Goal: Task Accomplishment & Management: Manage account settings

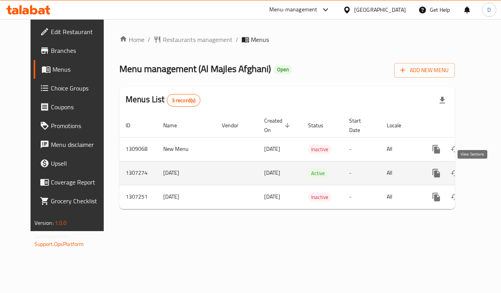
click at [488, 171] on icon "enhanced table" at bounding box center [492, 172] width 9 height 9
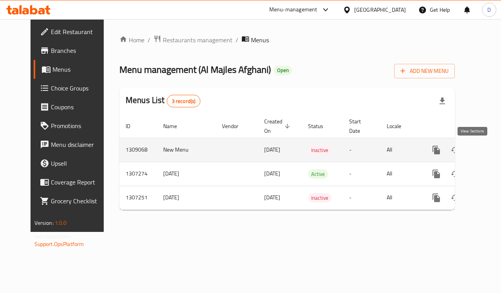
click at [488, 149] on icon "enhanced table" at bounding box center [492, 149] width 9 height 9
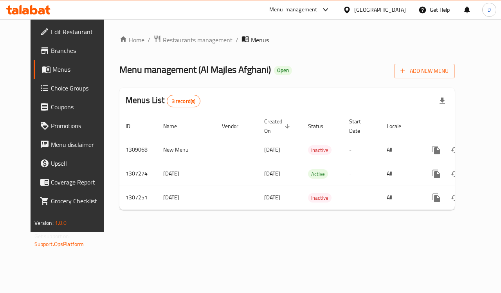
click at [370, 10] on div "[GEOGRAPHIC_DATA]" at bounding box center [380, 9] width 52 height 9
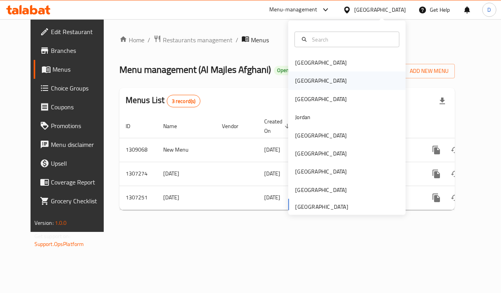
click at [298, 79] on div "[GEOGRAPHIC_DATA]" at bounding box center [321, 80] width 52 height 9
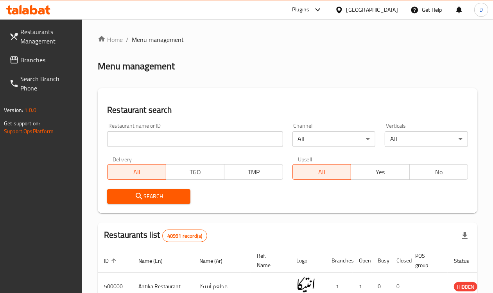
click at [44, 58] on span "Branches" at bounding box center [48, 59] width 56 height 9
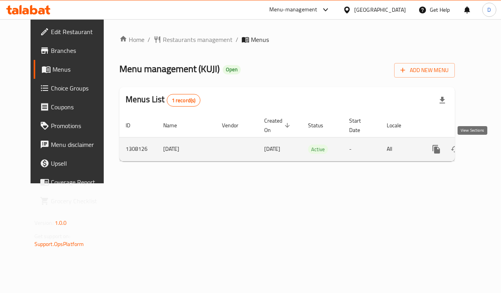
click at [488, 149] on icon "enhanced table" at bounding box center [492, 148] width 9 height 9
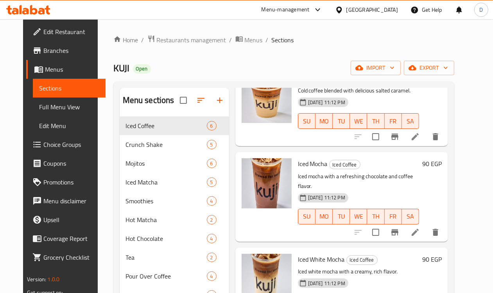
scroll to position [251, 0]
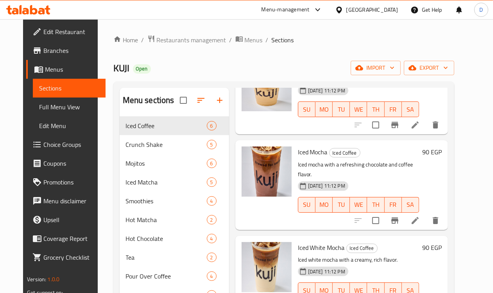
click at [346, 12] on div at bounding box center [340, 9] width 11 height 9
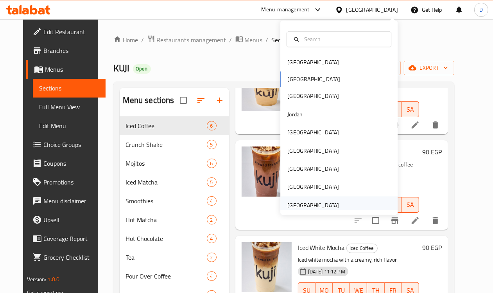
click at [320, 202] on div "[GEOGRAPHIC_DATA]" at bounding box center [313, 205] width 52 height 9
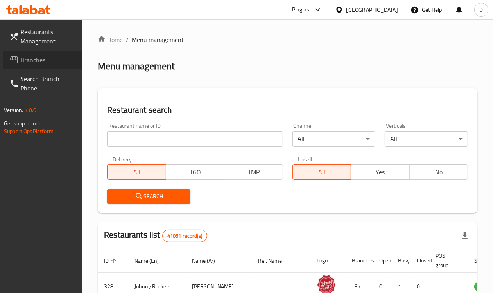
click at [32, 58] on span "Branches" at bounding box center [48, 59] width 56 height 9
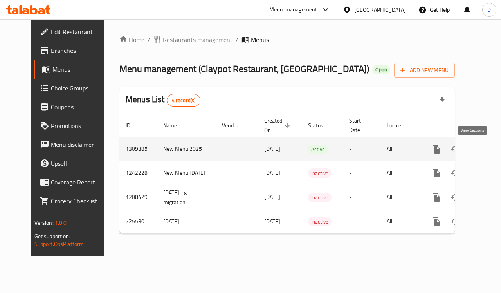
click at [489, 148] on icon "enhanced table" at bounding box center [492, 148] width 7 height 7
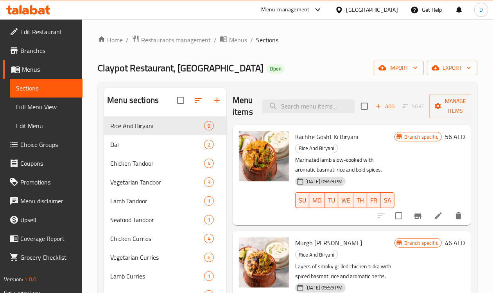
click at [171, 39] on span "Restaurants management" at bounding box center [176, 39] width 70 height 9
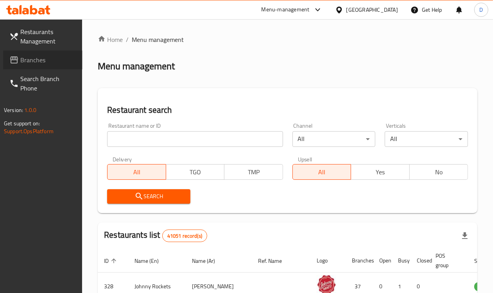
click at [40, 61] on span "Branches" at bounding box center [48, 59] width 56 height 9
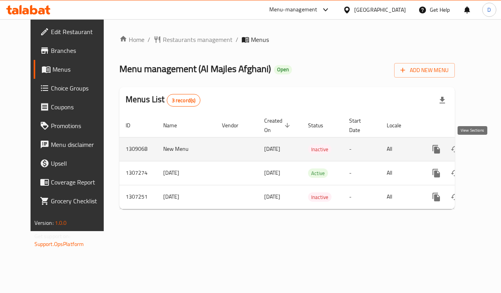
click at [489, 146] on icon "enhanced table" at bounding box center [492, 148] width 7 height 7
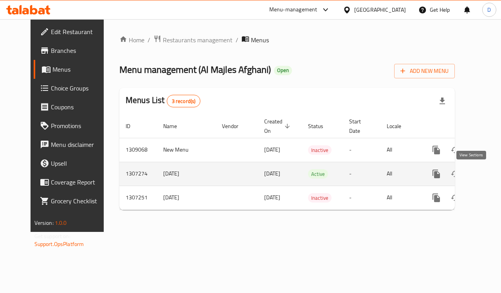
click at [489, 177] on icon "enhanced table" at bounding box center [492, 173] width 7 height 7
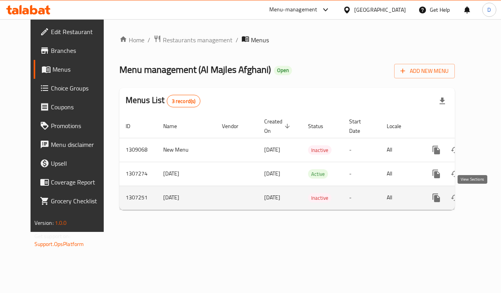
click at [488, 198] on icon "enhanced table" at bounding box center [492, 197] width 9 height 9
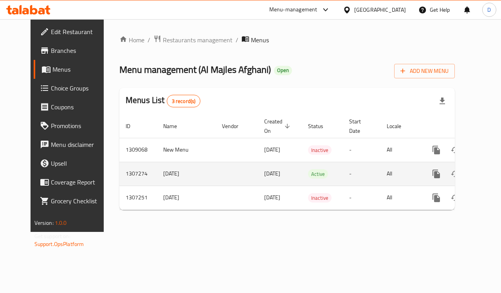
click at [488, 174] on icon "enhanced table" at bounding box center [492, 173] width 9 height 9
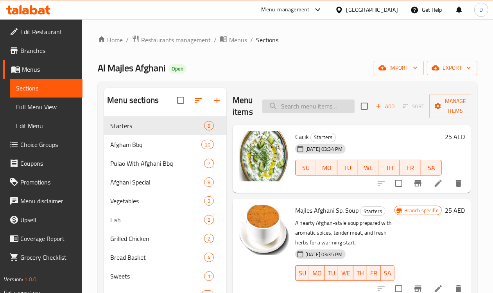
click at [290, 108] on input "search" at bounding box center [308, 106] width 92 height 14
click at [273, 106] on input "search" at bounding box center [308, 106] width 92 height 14
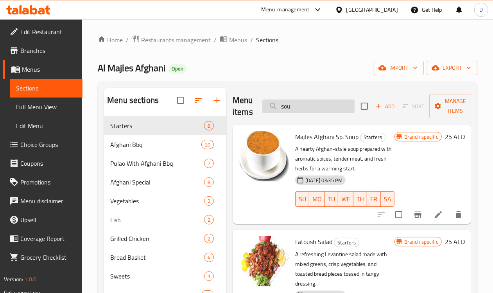
type input "soup"
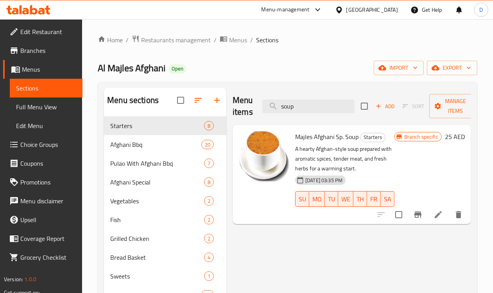
drag, startPoint x: 285, startPoint y: 109, endPoint x: 235, endPoint y: 99, distance: 50.2
click at [235, 99] on div "Menu items soup Add Sort Manage items" at bounding box center [352, 106] width 239 height 37
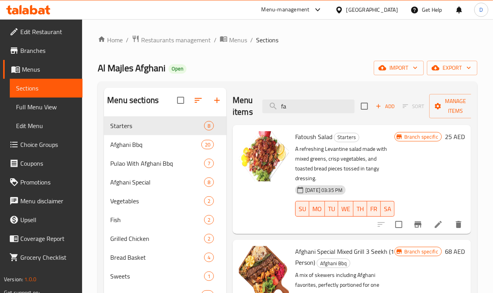
type input "f"
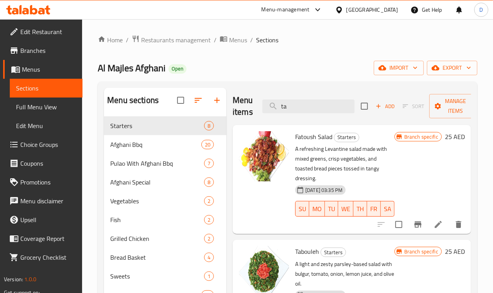
type input "t"
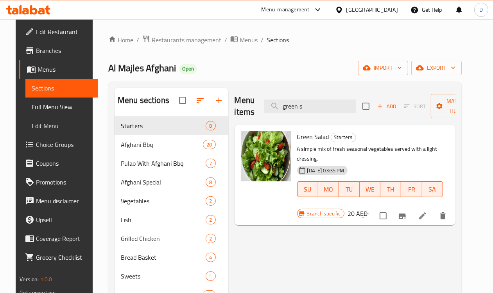
type input "green s"
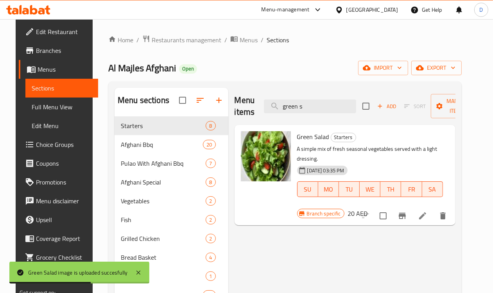
drag, startPoint x: 292, startPoint y: 107, endPoint x: 236, endPoint y: 108, distance: 55.9
click at [236, 108] on div "Menu items green s Add Sort Manage items" at bounding box center [345, 106] width 221 height 37
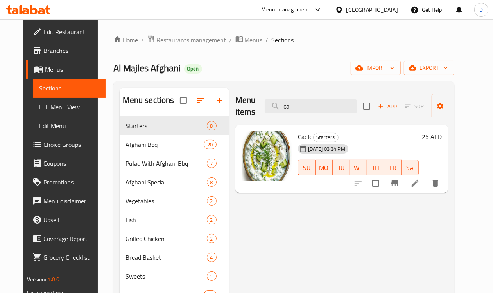
type input "c"
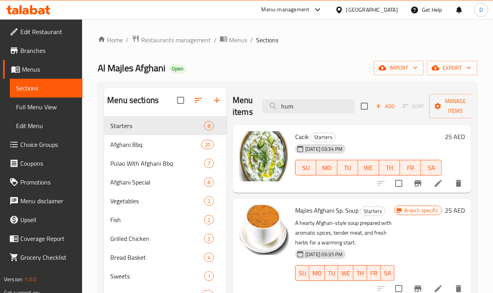
drag, startPoint x: 284, startPoint y: 108, endPoint x: 196, endPoint y: 97, distance: 88.7
click at [226, 97] on div "Menu items hum Add Sort Manage items Cacik Starters [DATE] 03:34 PM SU MO TU WE…" at bounding box center [348, 234] width 245 height 293
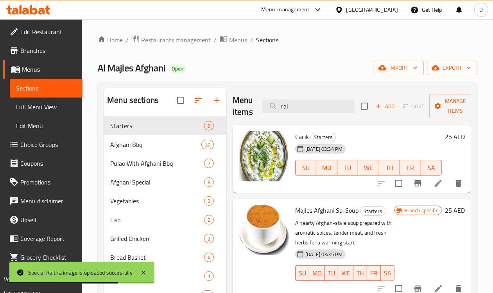
drag, startPoint x: 287, startPoint y: 106, endPoint x: 237, endPoint y: 107, distance: 50.5
click at [237, 107] on div "Menu items rai Add Sort Manage items" at bounding box center [352, 106] width 239 height 37
drag, startPoint x: 282, startPoint y: 111, endPoint x: 241, endPoint y: 106, distance: 41.0
click at [241, 106] on div "Menu items fri Add Sort Manage items" at bounding box center [352, 106] width 239 height 37
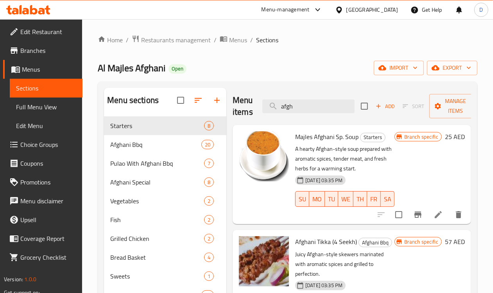
drag, startPoint x: 278, startPoint y: 106, endPoint x: 244, endPoint y: 108, distance: 34.1
click at [244, 108] on div "Menu items afgh Add Sort Manage items" at bounding box center [352, 106] width 239 height 37
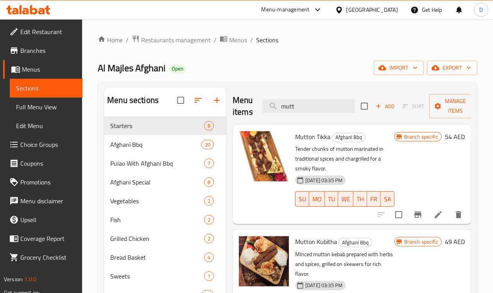
drag, startPoint x: 285, startPoint y: 109, endPoint x: 241, endPoint y: 108, distance: 44.6
click at [241, 108] on div "Menu items mutt Add Sort Manage items" at bounding box center [352, 106] width 239 height 37
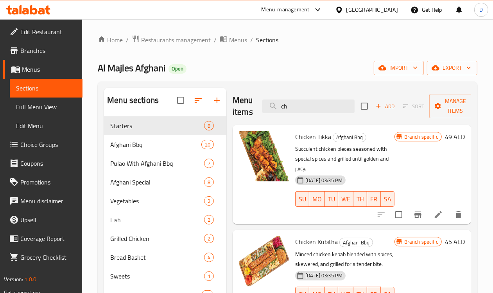
type input "c"
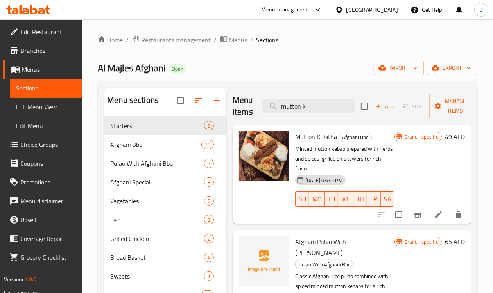
drag, startPoint x: 293, startPoint y: 110, endPoint x: 208, endPoint y: 104, distance: 85.8
click at [233, 104] on div "Menu items mutton k Add Sort Manage items" at bounding box center [352, 106] width 239 height 37
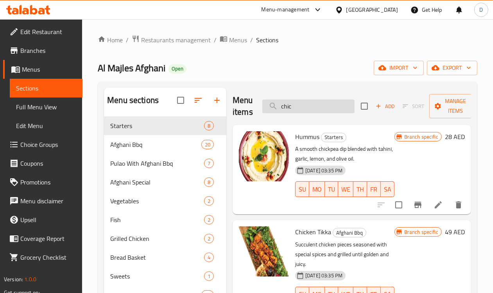
drag, startPoint x: 274, startPoint y: 107, endPoint x: 245, endPoint y: 108, distance: 29.0
click at [262, 108] on input "chic" at bounding box center [308, 106] width 92 height 14
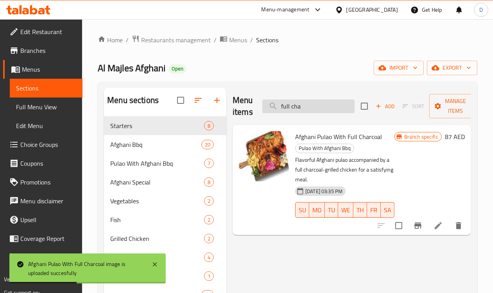
drag, startPoint x: 294, startPoint y: 104, endPoint x: 255, endPoint y: 104, distance: 39.1
click at [262, 104] on input "full cha" at bounding box center [308, 106] width 92 height 14
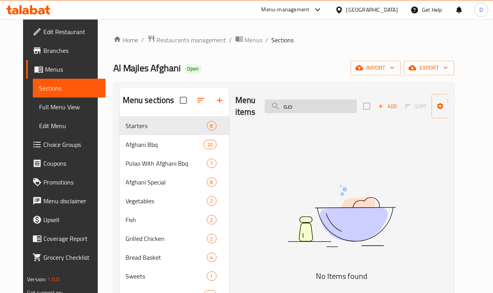
type input "ص"
type input "w"
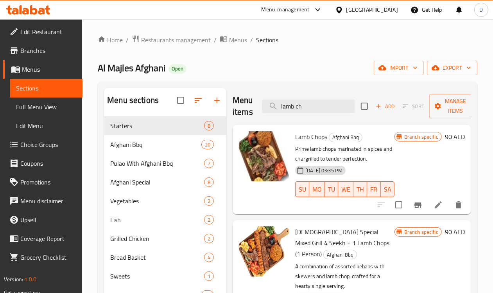
drag, startPoint x: 305, startPoint y: 108, endPoint x: 216, endPoint y: 110, distance: 89.2
click at [233, 110] on div "Menu items lamb ch Add Sort Manage items" at bounding box center [352, 106] width 239 height 37
type input "="
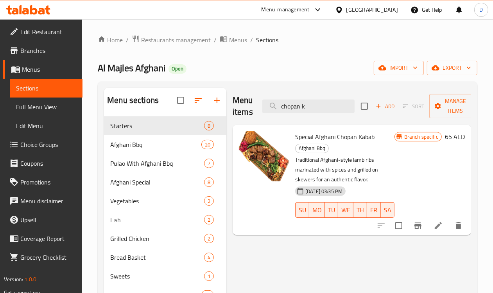
type input "chopan k"
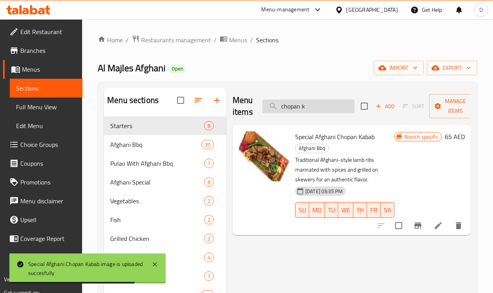
drag, startPoint x: 298, startPoint y: 104, endPoint x: 250, endPoint y: 104, distance: 48.1
click at [262, 104] on input "chopan k" at bounding box center [308, 106] width 92 height 14
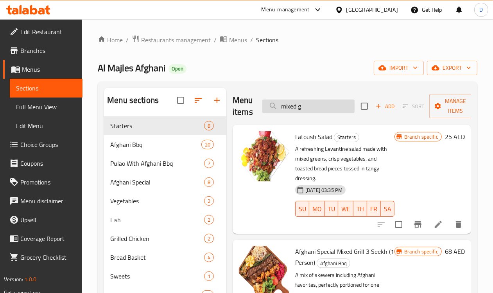
click at [296, 106] on input "mixed g" at bounding box center [308, 106] width 92 height 14
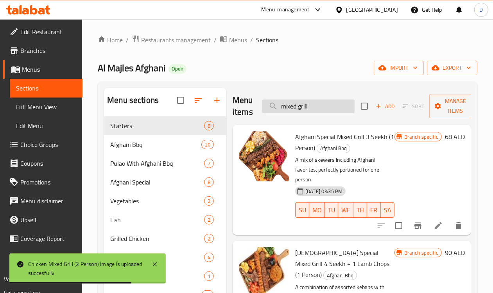
drag, startPoint x: 302, startPoint y: 108, endPoint x: 250, endPoint y: 108, distance: 51.2
click at [262, 108] on input "mixed grill" at bounding box center [308, 106] width 92 height 14
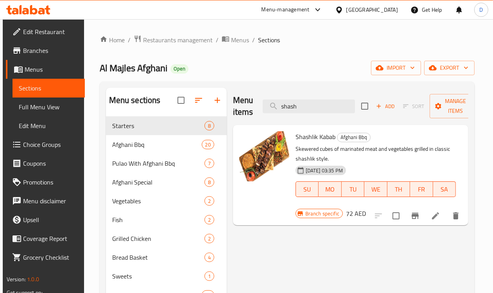
type input "shash"
drag, startPoint x: 290, startPoint y: 106, endPoint x: 242, endPoint y: 120, distance: 50.3
click at [242, 120] on div "Menu items shash Add Sort Manage items" at bounding box center [350, 106] width 235 height 37
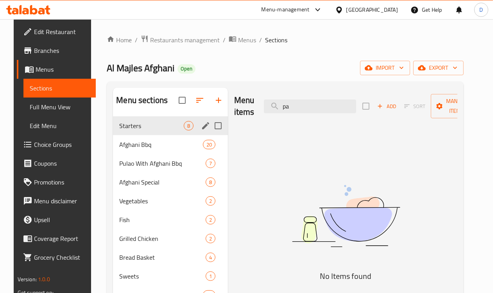
type input "p"
type input "o"
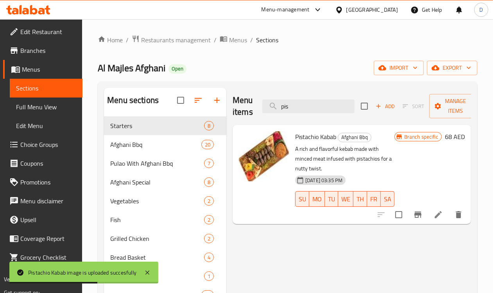
drag, startPoint x: 279, startPoint y: 106, endPoint x: 217, endPoint y: 103, distance: 61.5
click at [233, 103] on div "Menu items pis Add Sort Manage items" at bounding box center [352, 106] width 239 height 37
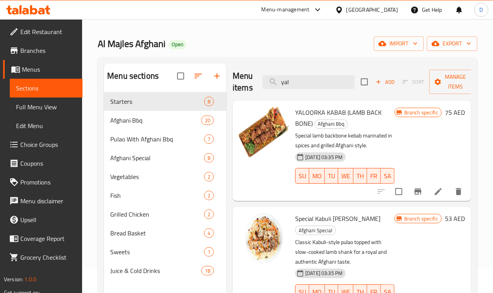
scroll to position [12, 0]
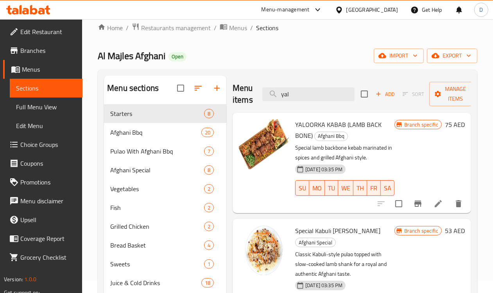
type input "yal"
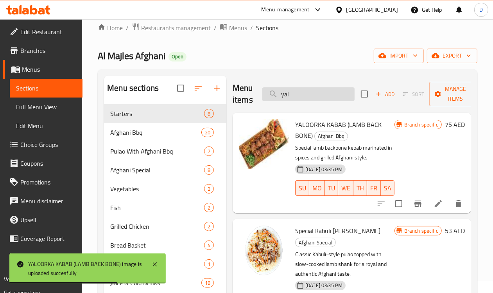
drag, startPoint x: 282, startPoint y: 90, endPoint x: 251, endPoint y: 89, distance: 30.9
click at [262, 89] on input "yal" at bounding box center [308, 94] width 92 height 14
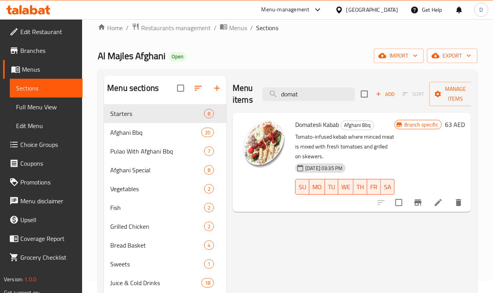
type input "domat"
drag, startPoint x: 296, startPoint y: 97, endPoint x: 238, endPoint y: 97, distance: 58.7
click at [238, 97] on div "Menu items domat Add Sort Manage items" at bounding box center [352, 93] width 239 height 37
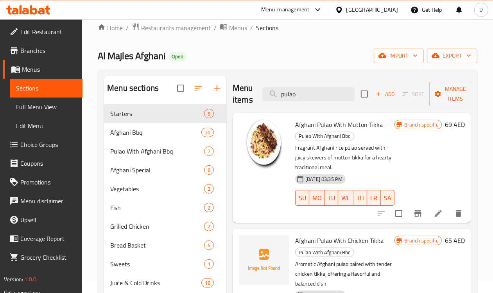
drag, startPoint x: 282, startPoint y: 100, endPoint x: 294, endPoint y: 106, distance: 13.5
click at [294, 106] on div "Menu items pulao Add Sort Manage items" at bounding box center [352, 93] width 239 height 37
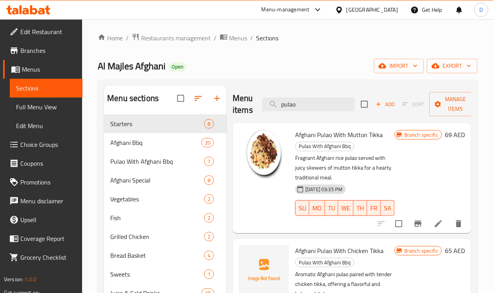
scroll to position [0, 0]
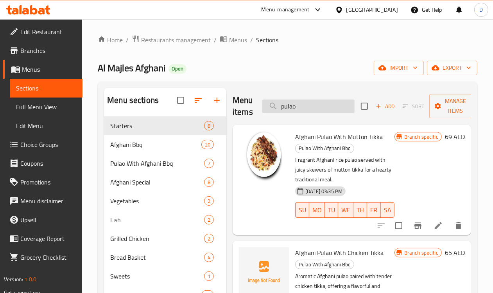
drag, startPoint x: 284, startPoint y: 108, endPoint x: 249, endPoint y: 100, distance: 36.1
click at [262, 100] on input "pulao" at bounding box center [308, 106] width 92 height 14
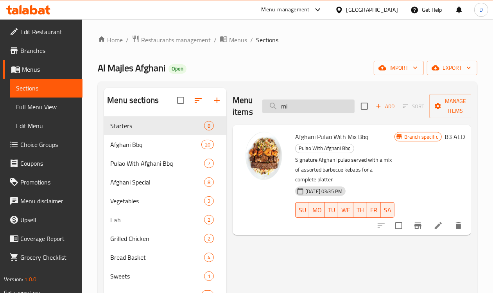
type input "m"
drag, startPoint x: 294, startPoint y: 108, endPoint x: 251, endPoint y: 113, distance: 42.9
click at [251, 113] on div "Menu items mix bb Add Sort Manage items" at bounding box center [352, 106] width 239 height 37
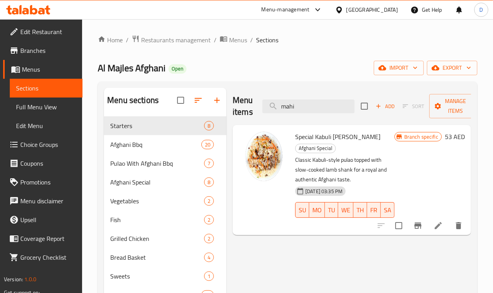
type input "mahi"
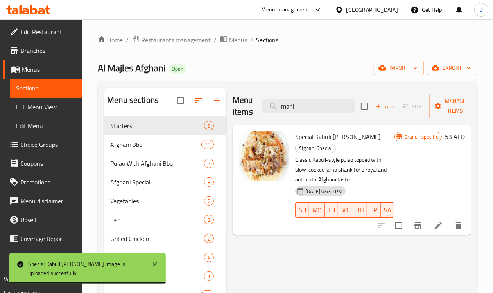
drag, startPoint x: 283, startPoint y: 102, endPoint x: 246, endPoint y: 102, distance: 36.4
click at [246, 102] on div "Menu items mahi Add Sort Manage items" at bounding box center [352, 106] width 239 height 37
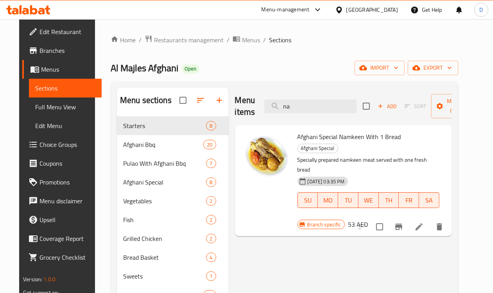
type input "n"
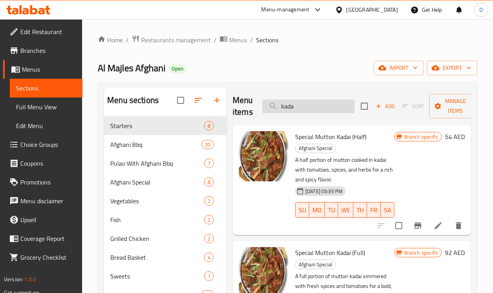
drag, startPoint x: 289, startPoint y: 108, endPoint x: 245, endPoint y: 110, distance: 44.6
click at [262, 110] on input "kada" at bounding box center [308, 106] width 92 height 14
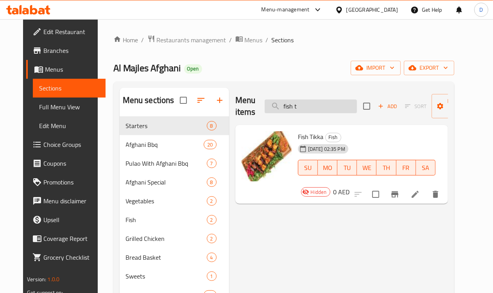
drag, startPoint x: 281, startPoint y: 108, endPoint x: 253, endPoint y: 112, distance: 28.4
click at [265, 112] on input "fish t" at bounding box center [311, 106] width 92 height 14
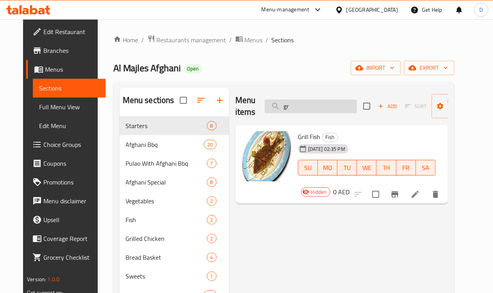
type input "g"
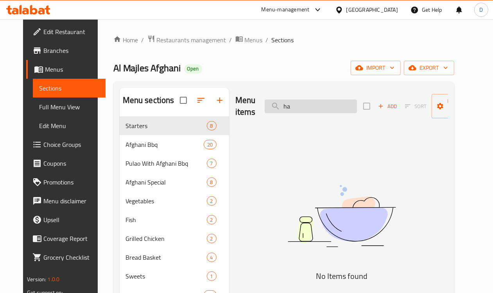
type input "h"
type input "f"
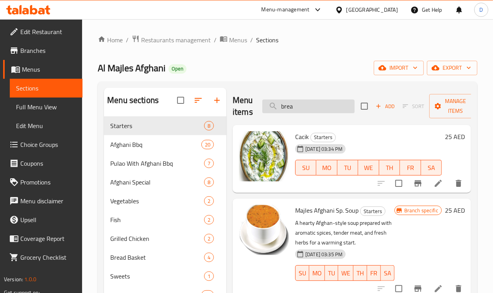
type input "bread"
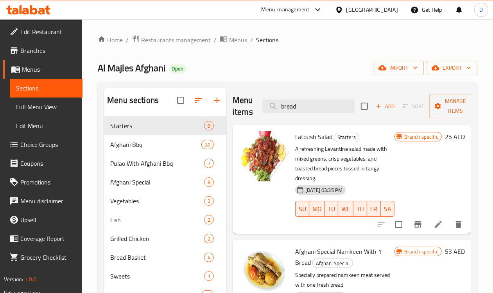
drag, startPoint x: 284, startPoint y: 108, endPoint x: 208, endPoint y: 112, distance: 76.4
click at [233, 112] on div "Menu items bread Add Sort Manage items" at bounding box center [352, 106] width 239 height 37
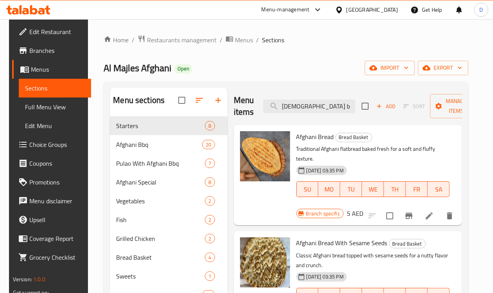
type input "[DEMOGRAPHIC_DATA] b"
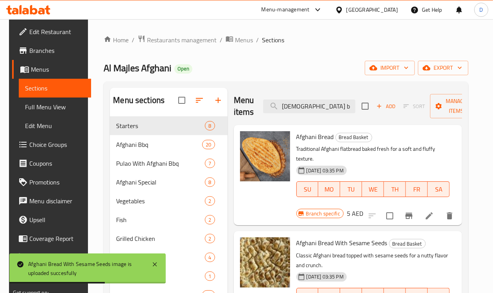
drag, startPoint x: 303, startPoint y: 104, endPoint x: 239, endPoint y: 95, distance: 64.4
click at [239, 95] on div "Menu items afghani b Add Sort Manage items" at bounding box center [348, 106] width 229 height 37
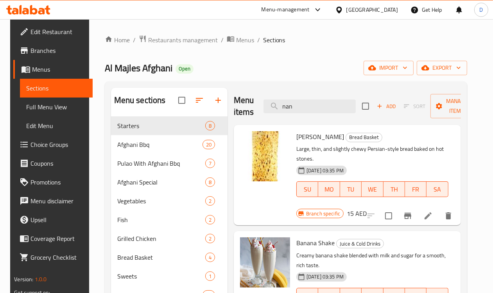
drag, startPoint x: 280, startPoint y: 108, endPoint x: 245, endPoint y: 101, distance: 35.9
click at [245, 101] on div "Menu items nan Add Sort Manage items" at bounding box center [347, 106] width 227 height 37
type input "gar"
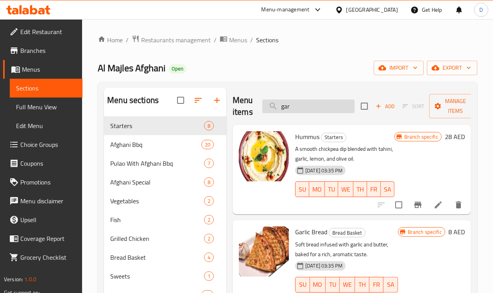
drag, startPoint x: 273, startPoint y: 111, endPoint x: 252, endPoint y: 110, distance: 20.7
click at [262, 110] on input "gar" at bounding box center [308, 106] width 92 height 14
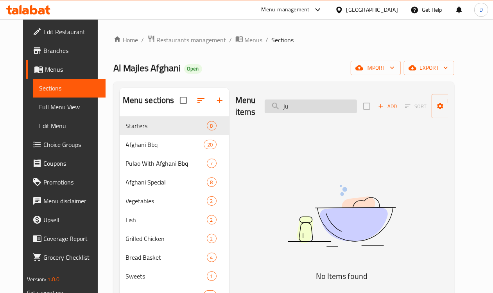
type input "j"
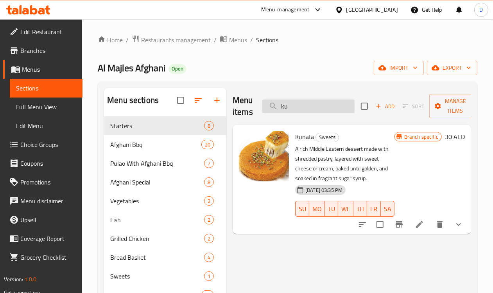
type input "k"
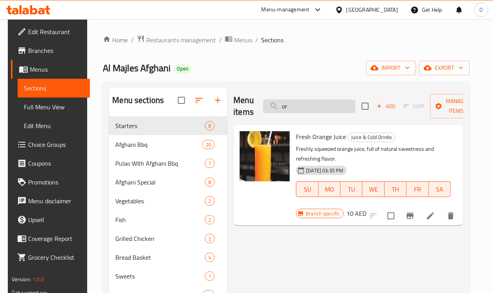
type input "o"
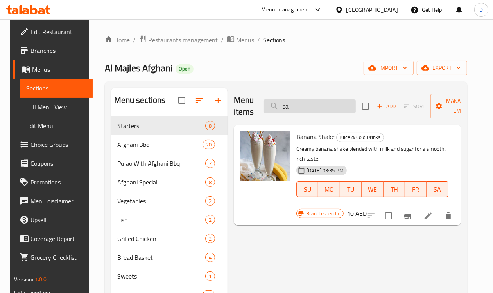
type input "b"
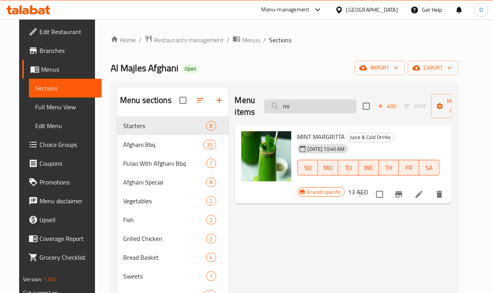
type input "m"
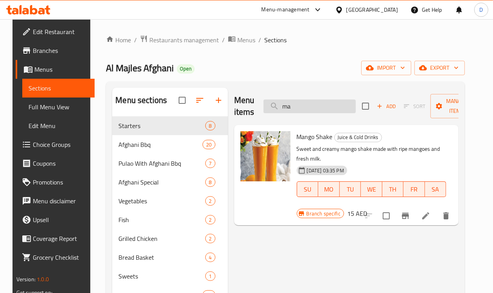
type input "m"
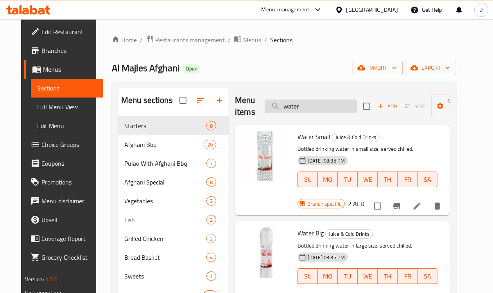
drag, startPoint x: 286, startPoint y: 108, endPoint x: 253, endPoint y: 102, distance: 34.2
click at [265, 102] on input "water" at bounding box center [311, 106] width 92 height 14
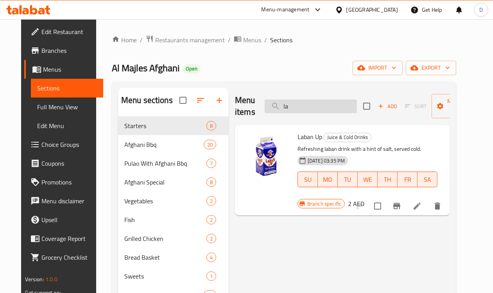
type input "l"
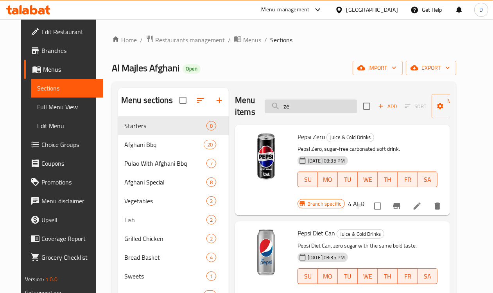
type input "z"
type input "p"
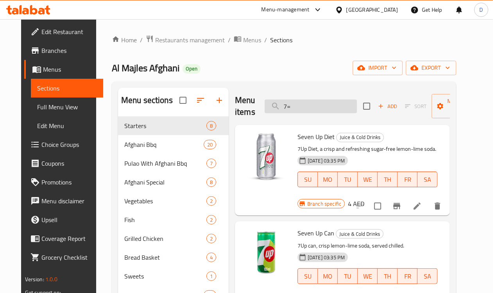
type input "7"
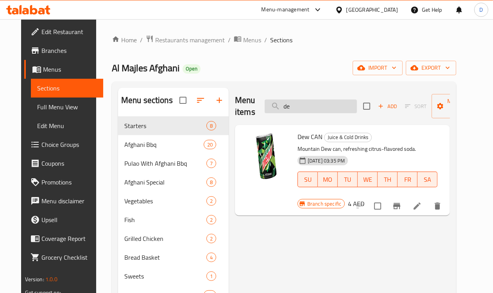
type input "d"
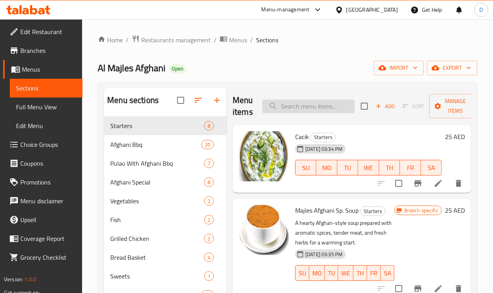
type input "7"
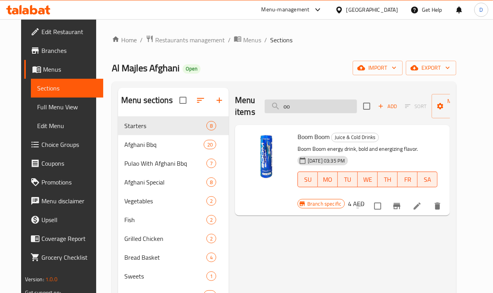
type input "o"
type input "r"
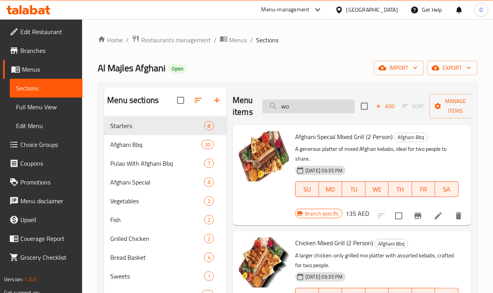
type input "w"
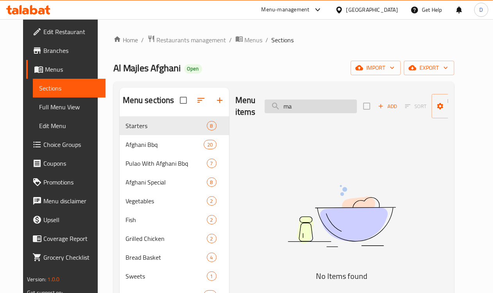
type input "m"
type input "a"
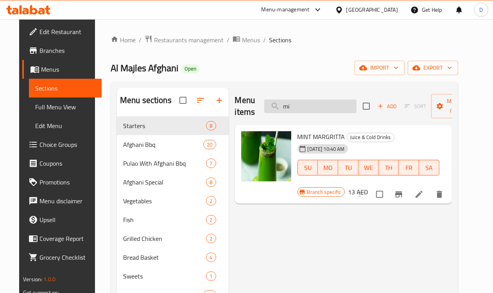
type input "m"
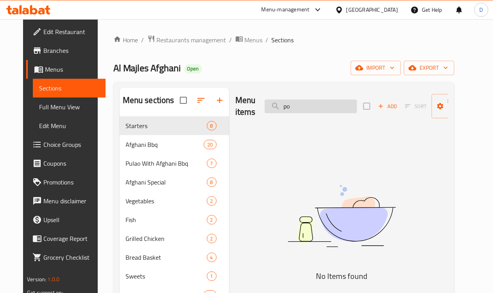
type input "p"
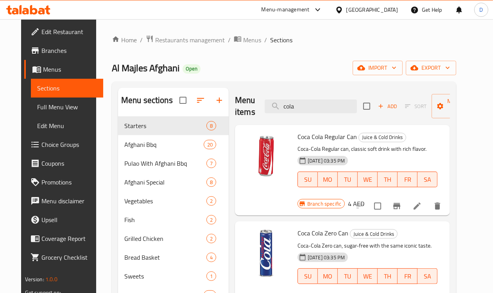
type input "cola"
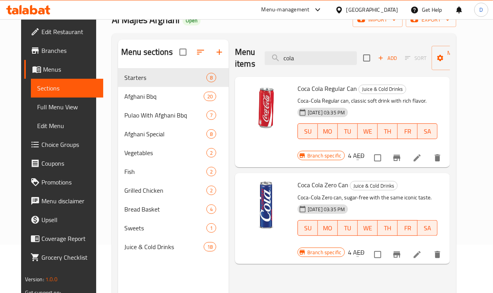
scroll to position [49, 0]
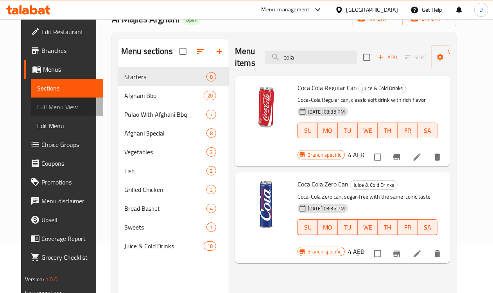
click at [61, 107] on span "Full Menu View" at bounding box center [67, 106] width 60 height 9
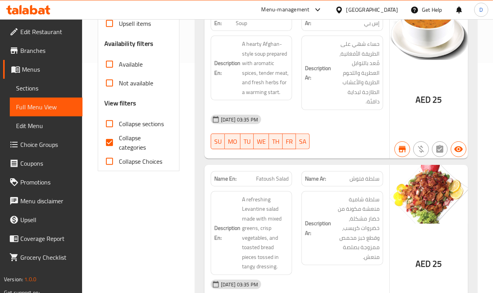
scroll to position [293, 0]
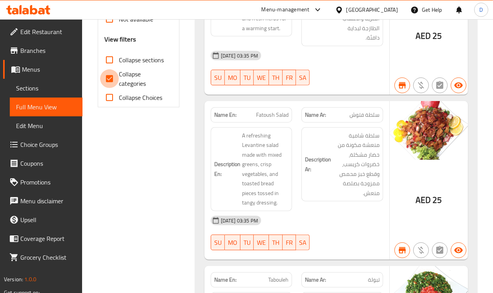
click at [117, 77] on input "Collapse categories" at bounding box center [109, 78] width 19 height 19
checkbox input "false"
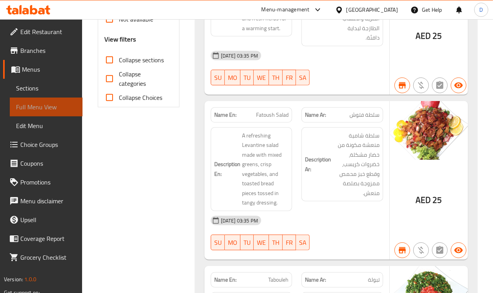
click at [49, 104] on span "Full Menu View" at bounding box center [46, 106] width 60 height 9
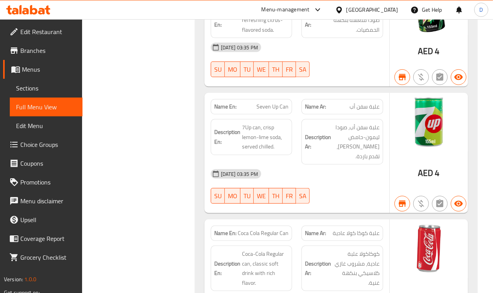
scroll to position [10097, 0]
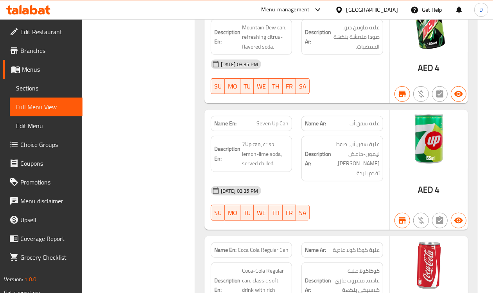
click at [31, 49] on span "Branches" at bounding box center [48, 50] width 56 height 9
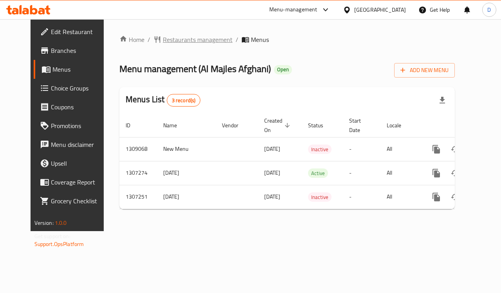
click at [169, 35] on span "Restaurants management" at bounding box center [198, 39] width 70 height 9
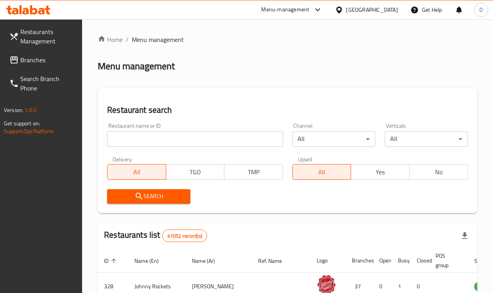
click at [34, 55] on span "Branches" at bounding box center [48, 59] width 56 height 9
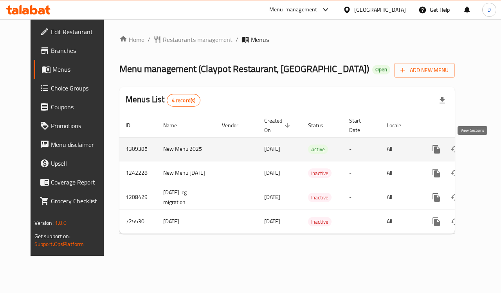
click at [488, 145] on icon "enhanced table" at bounding box center [492, 148] width 9 height 9
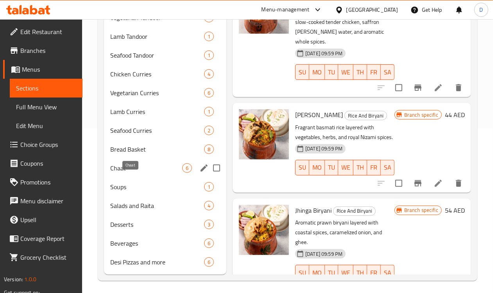
scroll to position [179, 0]
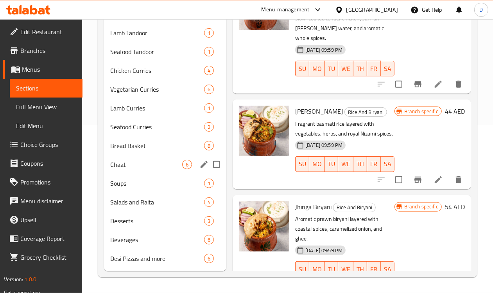
click at [128, 173] on div "Chaat 6" at bounding box center [165, 164] width 122 height 19
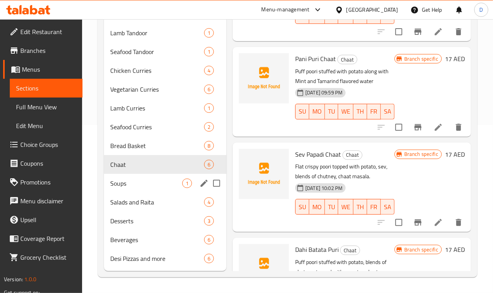
click at [125, 188] on div "Soups 1" at bounding box center [165, 183] width 122 height 19
